Goal: Task Accomplishment & Management: Complete application form

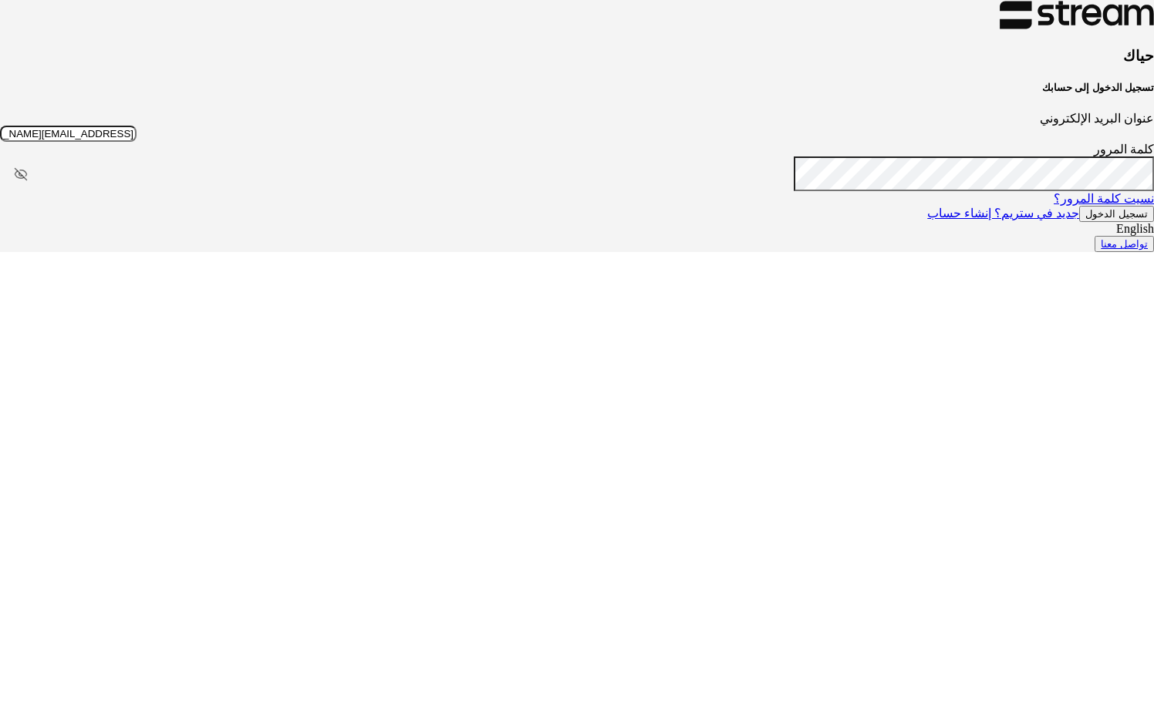
type input "[EMAIL_ADDRESS][DOMAIN_NAME]"
click at [1079, 222] on button "تسجيل الدخول" at bounding box center [1116, 214] width 75 height 16
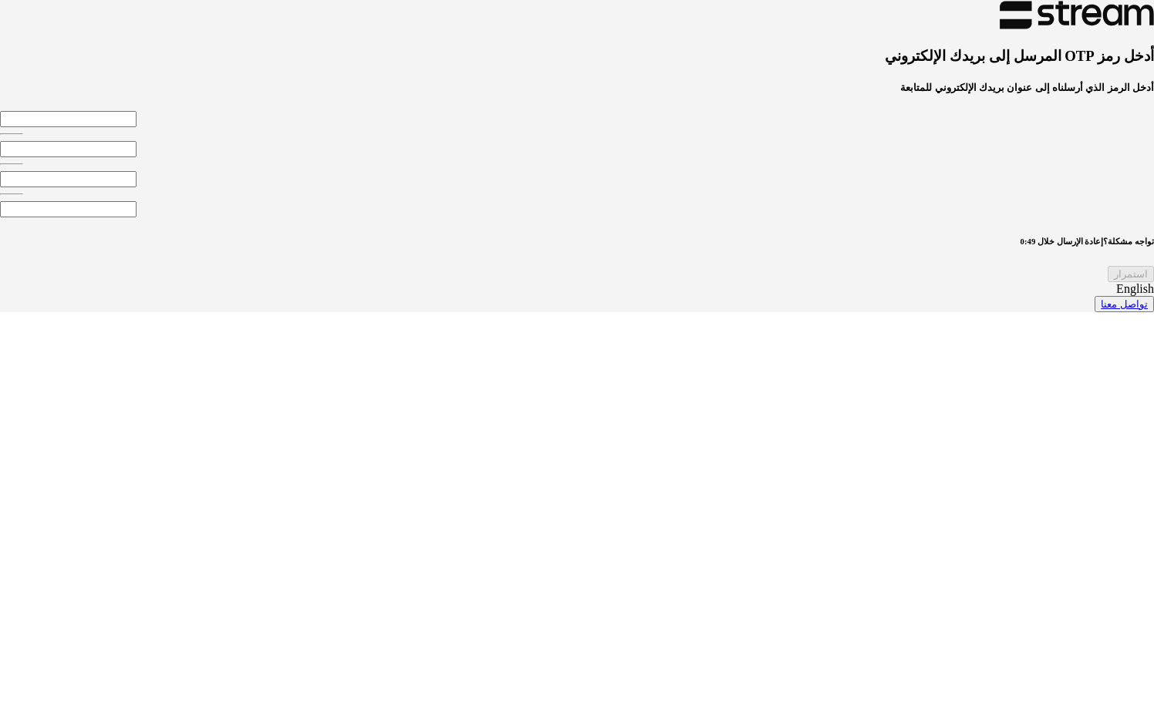
type input "8"
type input "4"
type input "8"
type input "2"
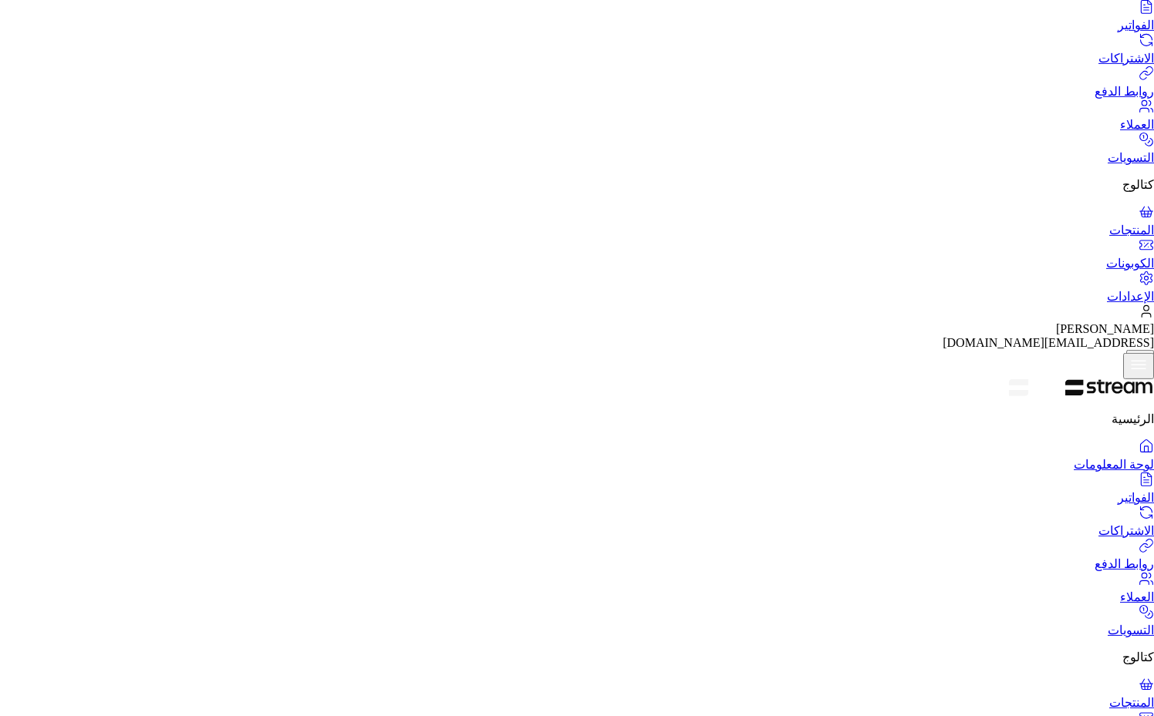
scroll to position [580, 0]
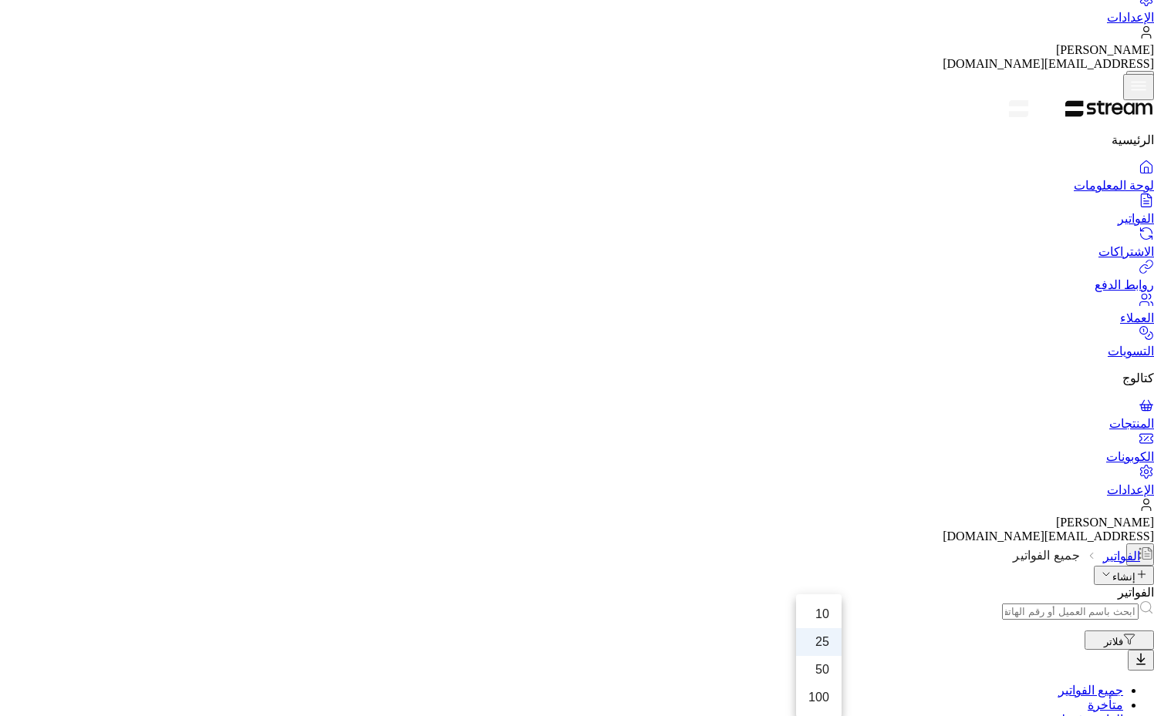
click at [818, 665] on li "50" at bounding box center [818, 670] width 45 height 28
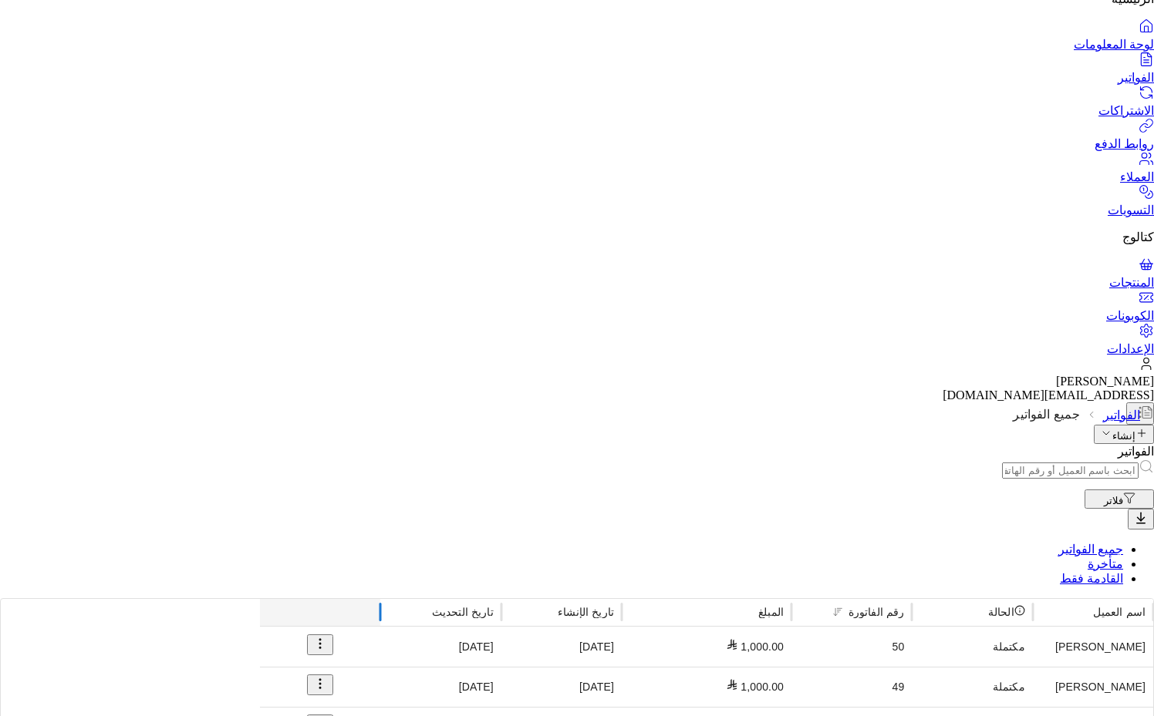
scroll to position [0, 0]
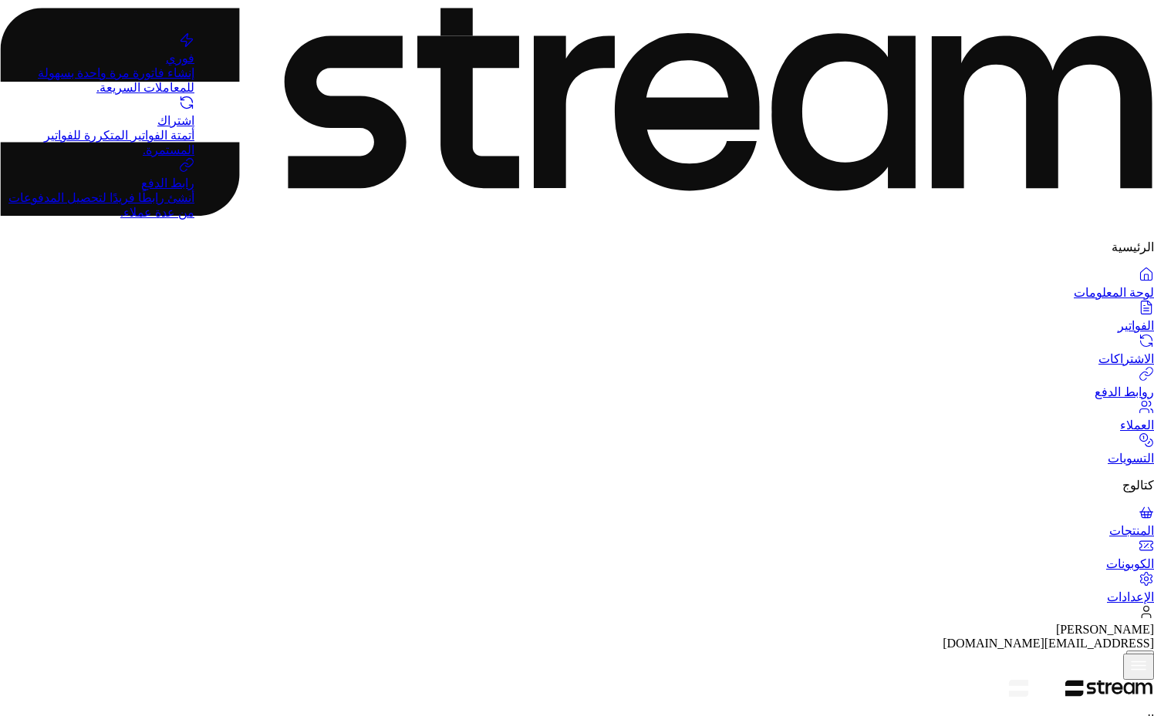
click at [168, 81] on div "إنشاء فاتورة مرة واحدة بسهولة للمعاملات السريعة." at bounding box center [97, 80] width 194 height 29
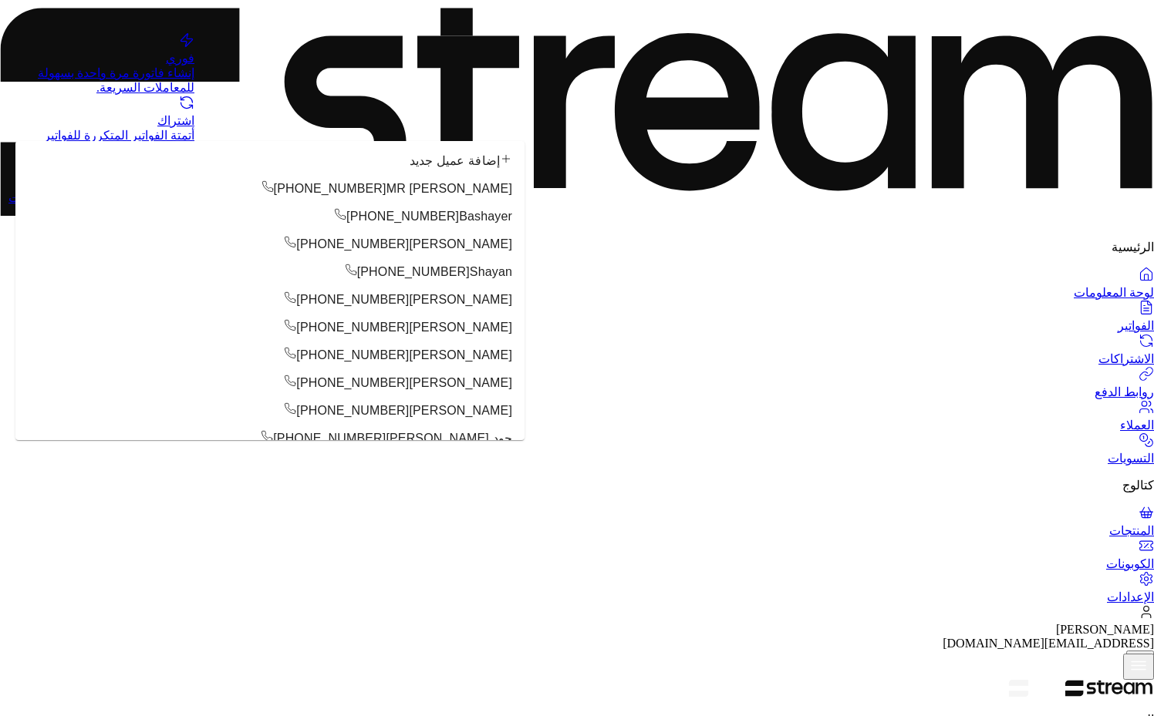
click at [409, 170] on div "إضافة عميل جديد" at bounding box center [460, 161] width 103 height 19
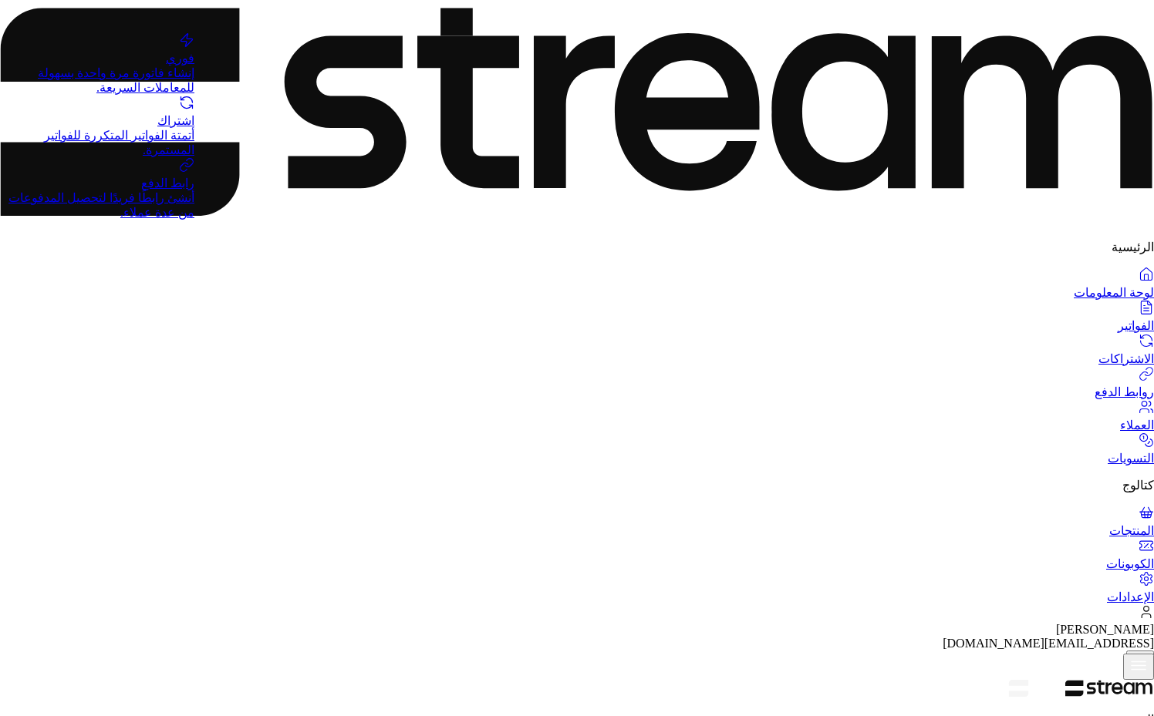
type input "508203438"
type input "[PERSON_NAME]"
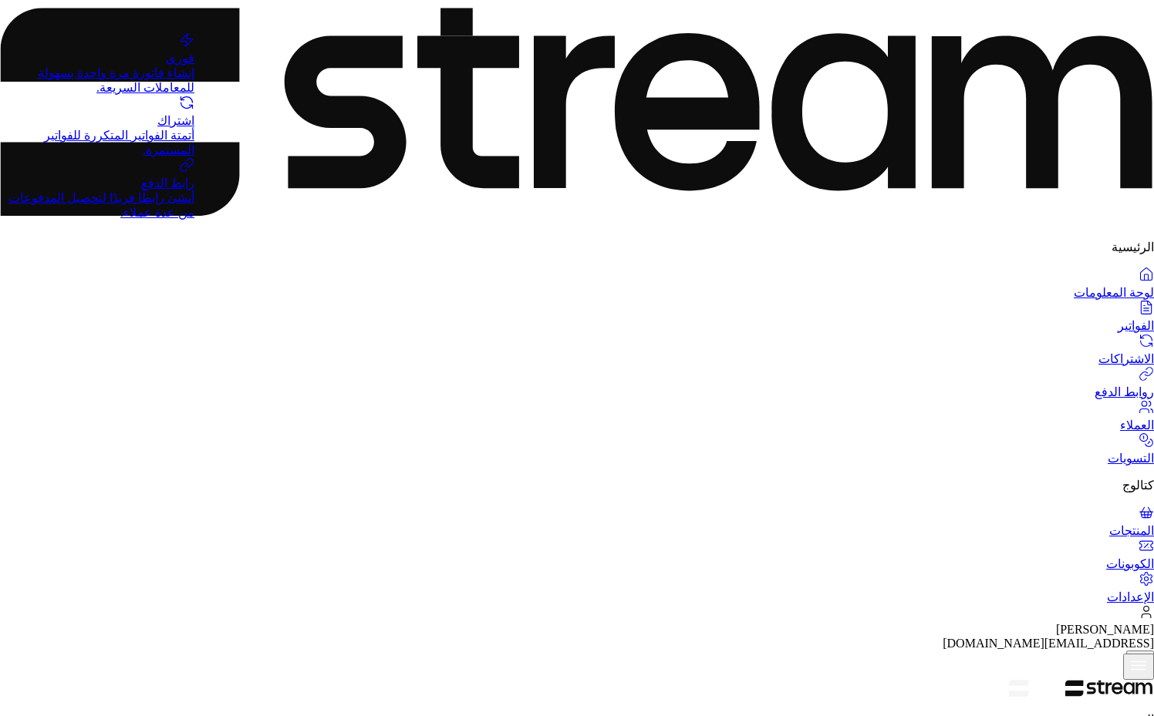
paste input "[EMAIL_ADDRESS][DOMAIN_NAME]"
type input "[EMAIL_ADDRESS][DOMAIN_NAME]"
type input "**********"
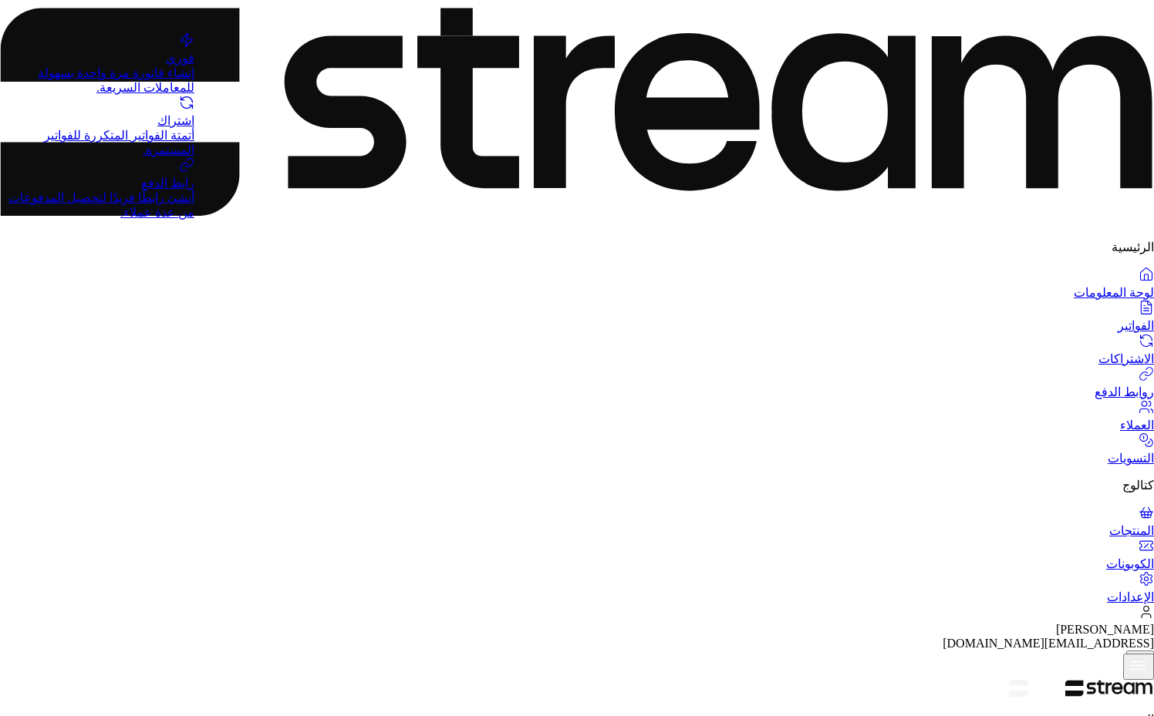
click at [403, 345] on span "تدريب إدارة المنتجات في ال[GEOGRAPHIC_DATA]" at bounding box center [430, 343] width 143 height 32
type input "**********"
